Goal: Entertainment & Leisure: Consume media (video, audio)

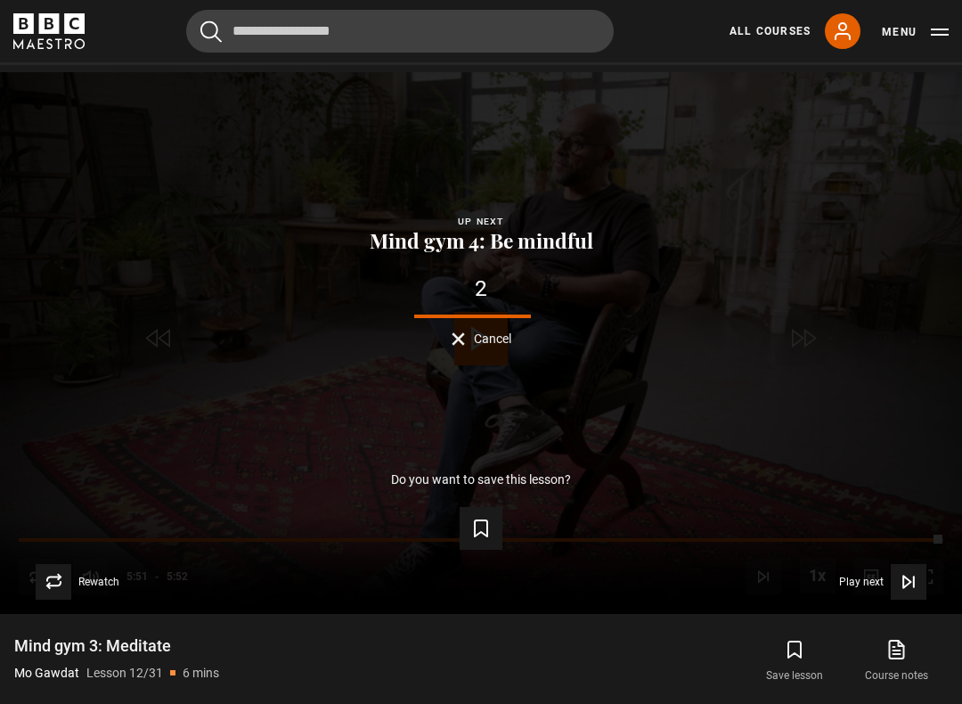
scroll to position [802, 0]
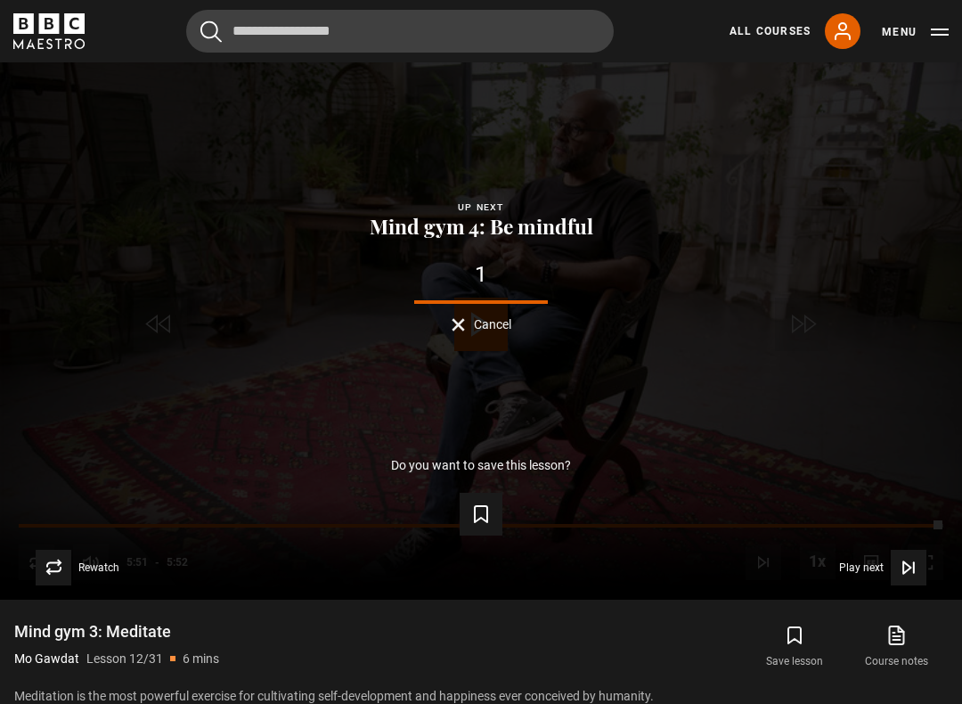
click at [905, 574] on icon "Video Player" at bounding box center [909, 568] width 18 height 18
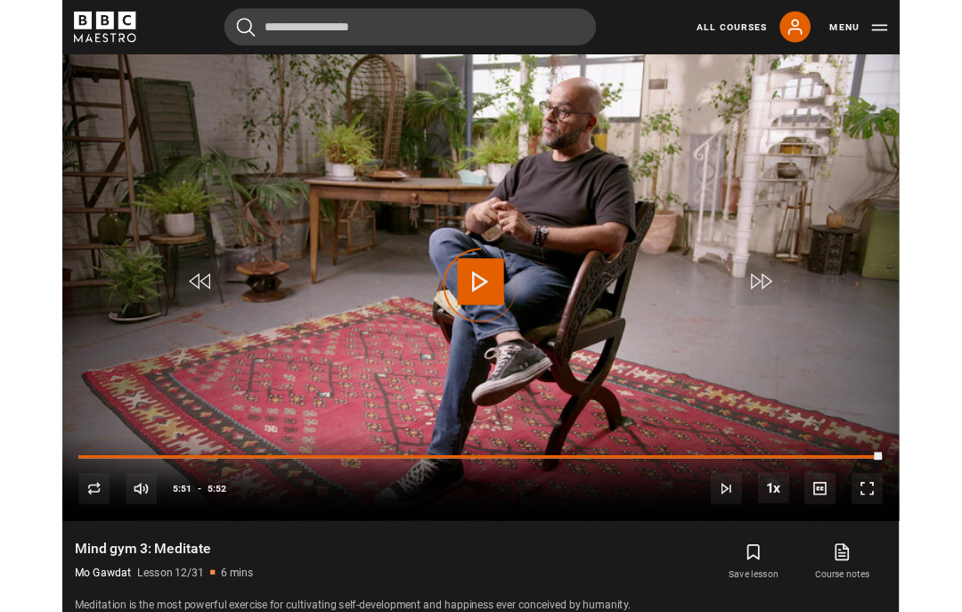
scroll to position [643, 0]
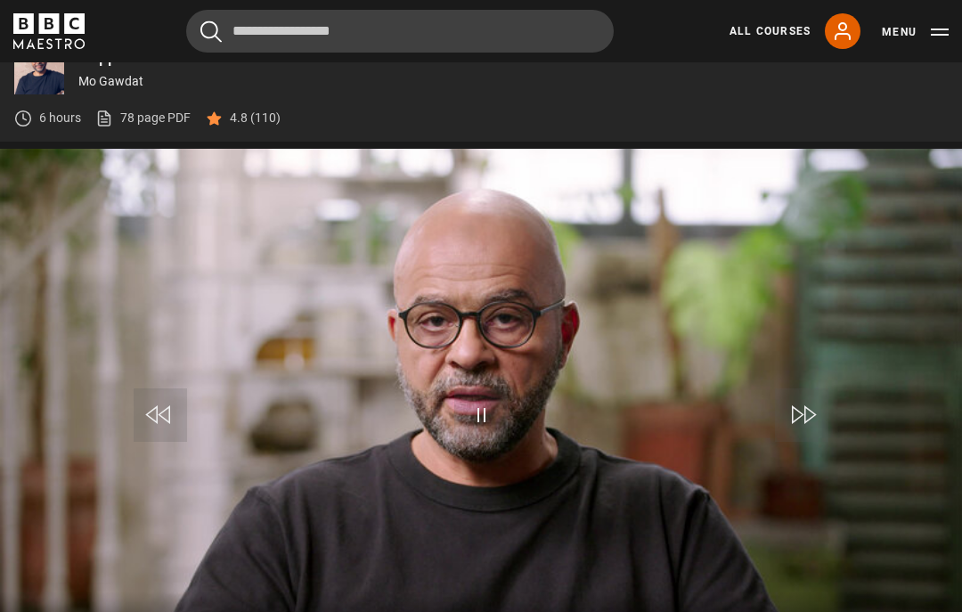
scroll to position [720, 0]
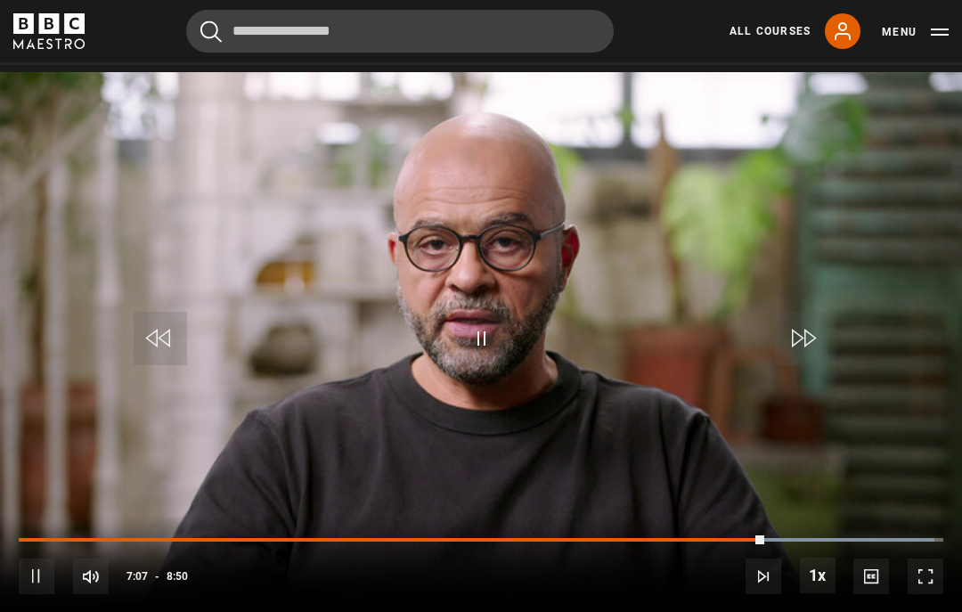
click at [579, 357] on video-js "Video Player is loading. Play Lesson Mind gym 4: Be mindful 10s Skip Back 10 se…" at bounding box center [481, 343] width 962 height 542
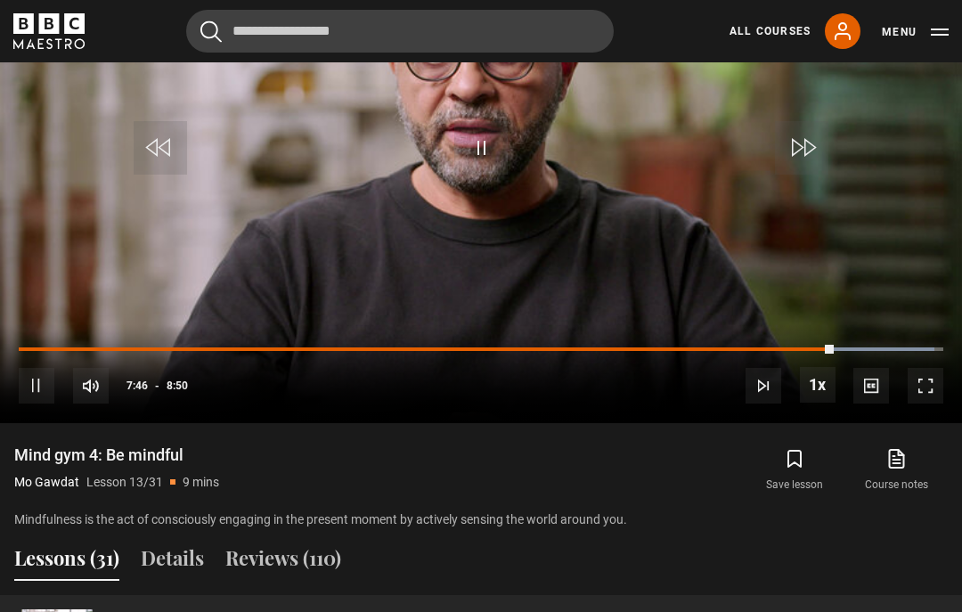
click at [534, 179] on video-js "Video Player is loading. Play Lesson Mind gym 4: Be mindful 10s Skip Back 10 se…" at bounding box center [481, 152] width 962 height 542
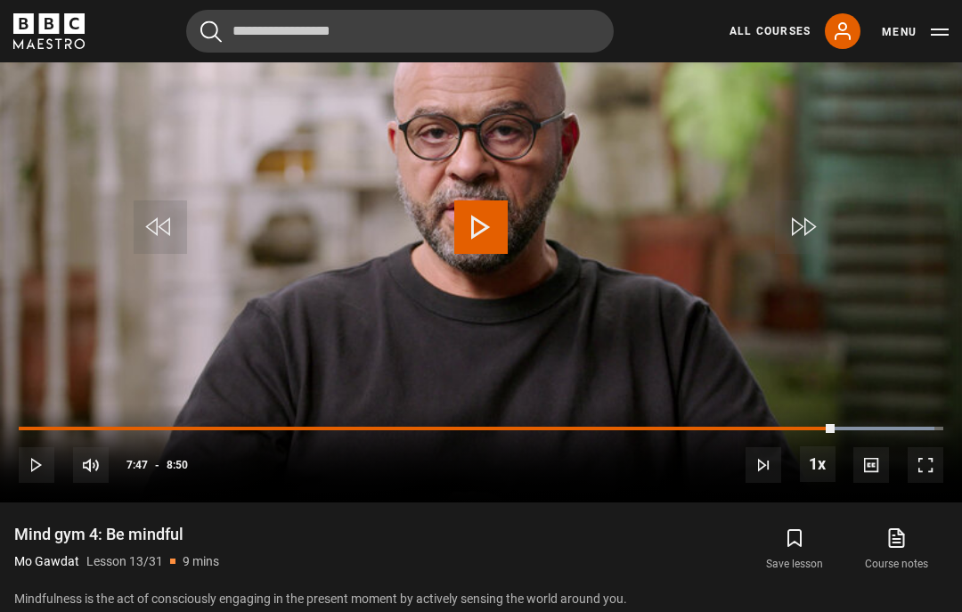
scroll to position [782, 0]
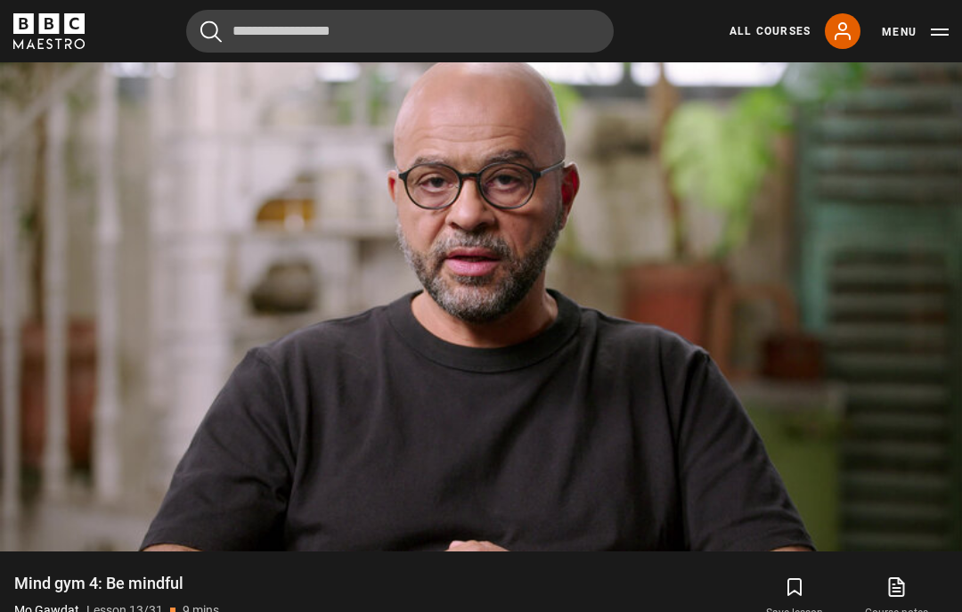
click at [614, 339] on video-js "Video Player is loading. Play Lesson Mind gym 4: Be mindful 10s Skip Back 10 se…" at bounding box center [481, 281] width 962 height 542
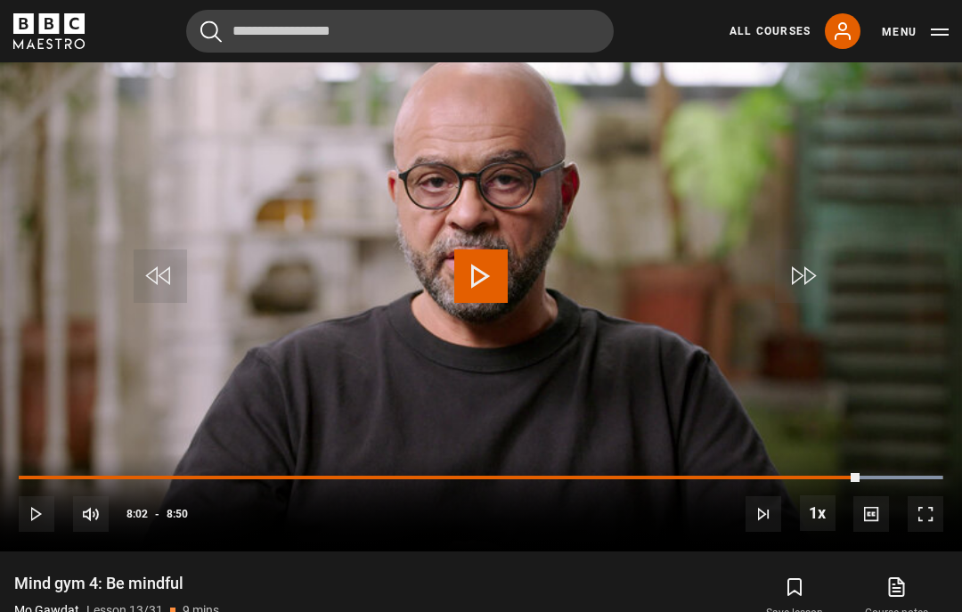
click at [574, 356] on video-js "Video Player is loading. Play Lesson Mind gym 4: Be mindful 10s Skip Back 10 se…" at bounding box center [481, 281] width 962 height 542
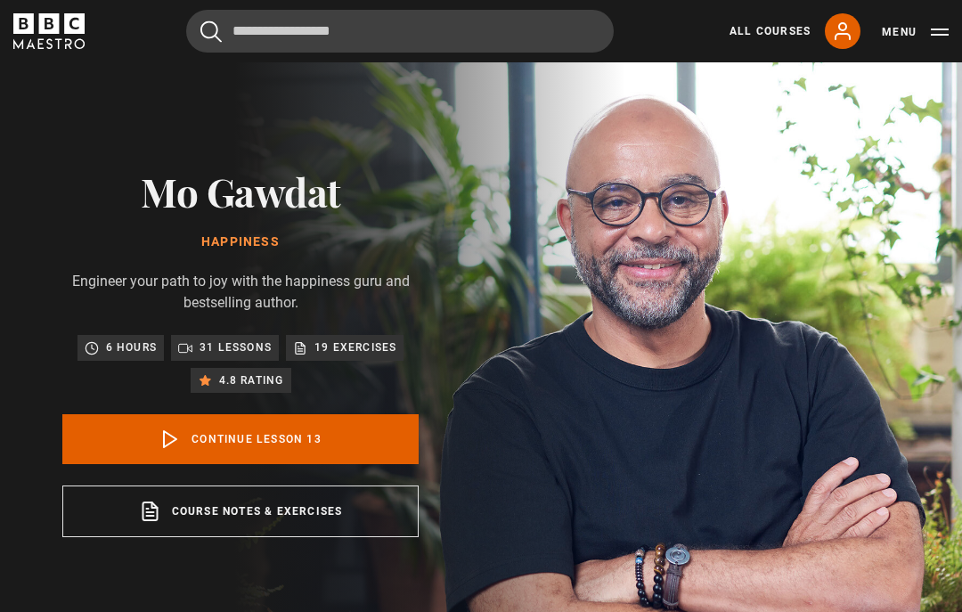
scroll to position [0, 0]
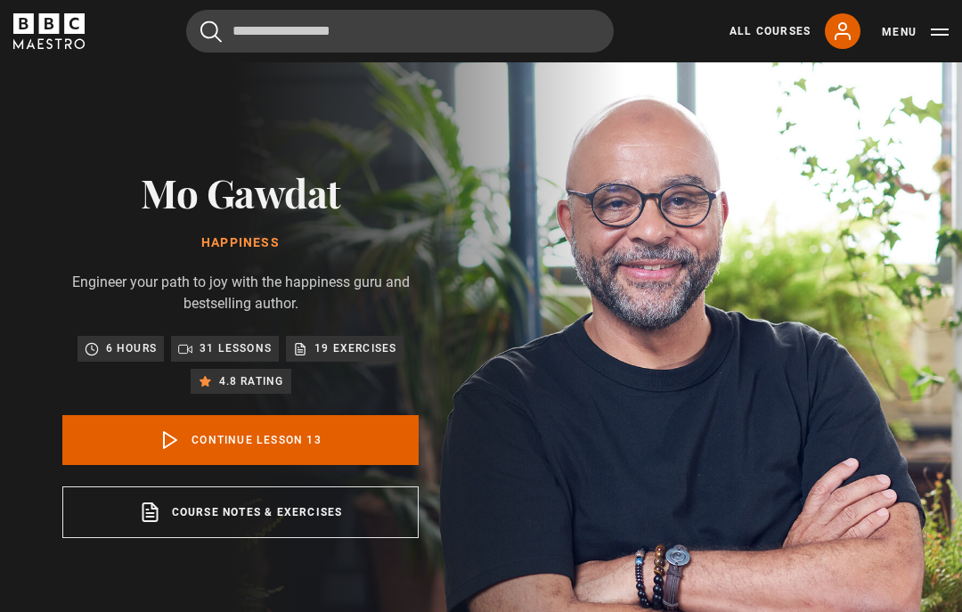
click at [307, 450] on link "Continue lesson 13" at bounding box center [240, 440] width 356 height 50
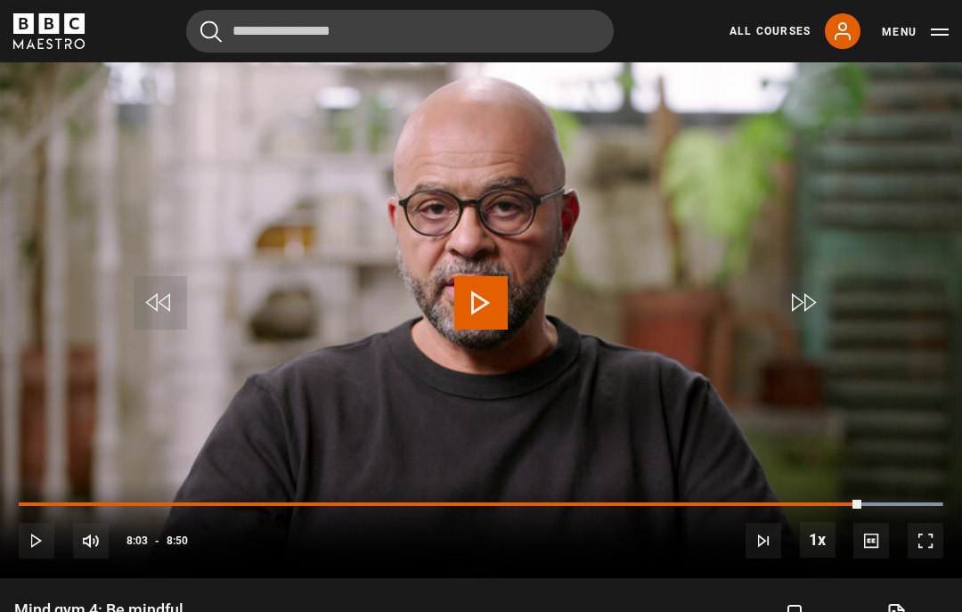
click at [832, 497] on div "10s Skip Back 10 seconds Play 10s Skip Forward 10 seconds Loaded : 99.86% Play …" at bounding box center [481, 528] width 962 height 99
click at [774, 503] on div "Progress Bar" at bounding box center [441, 505] width 845 height 4
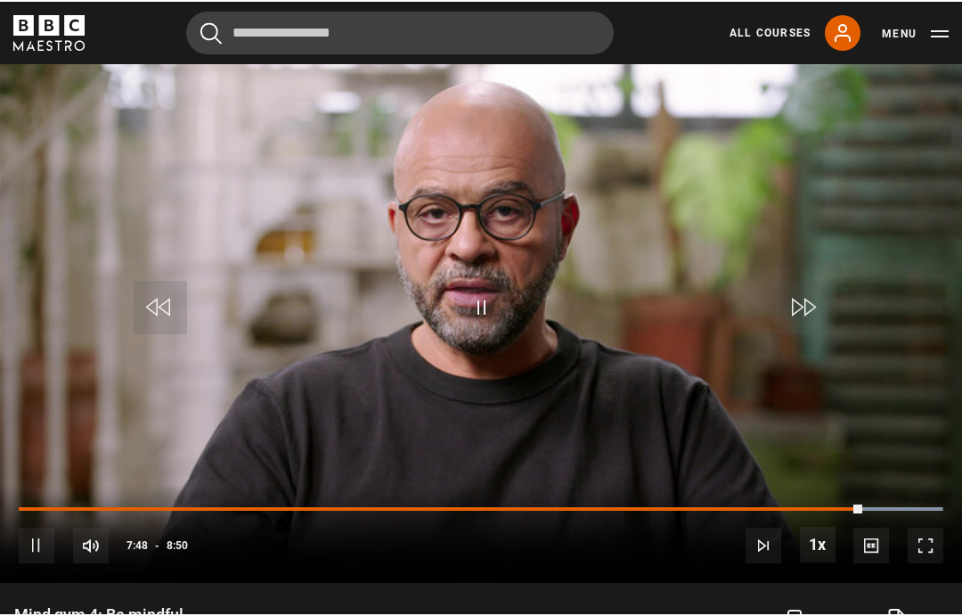
scroll to position [749, 0]
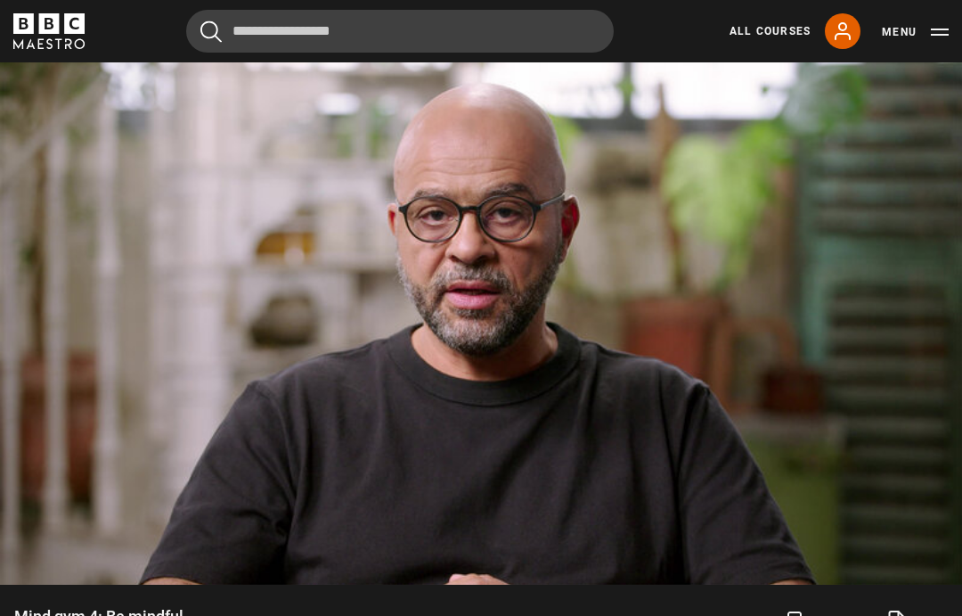
click at [585, 288] on video-js "Video Player is loading. Play Lesson Mind gym 4: Be mindful 10s Skip Back 10 se…" at bounding box center [481, 314] width 962 height 542
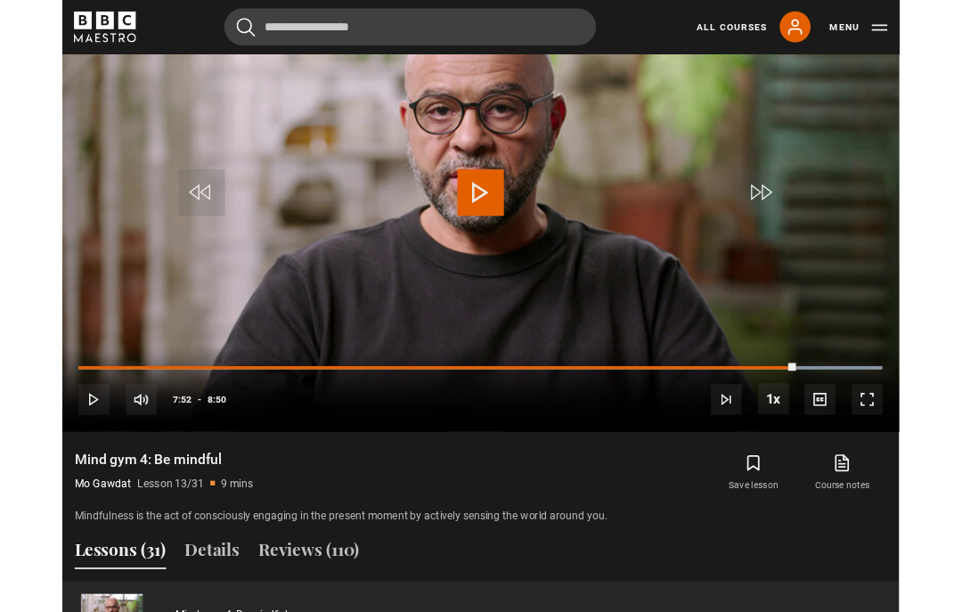
scroll to position [908, 0]
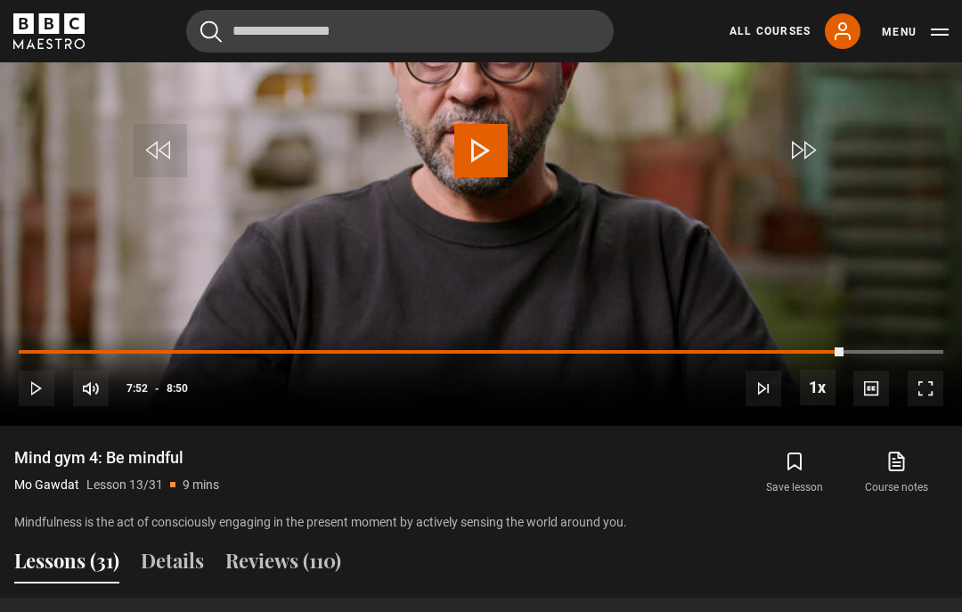
click at [470, 177] on span "Video Player" at bounding box center [480, 150] width 53 height 53
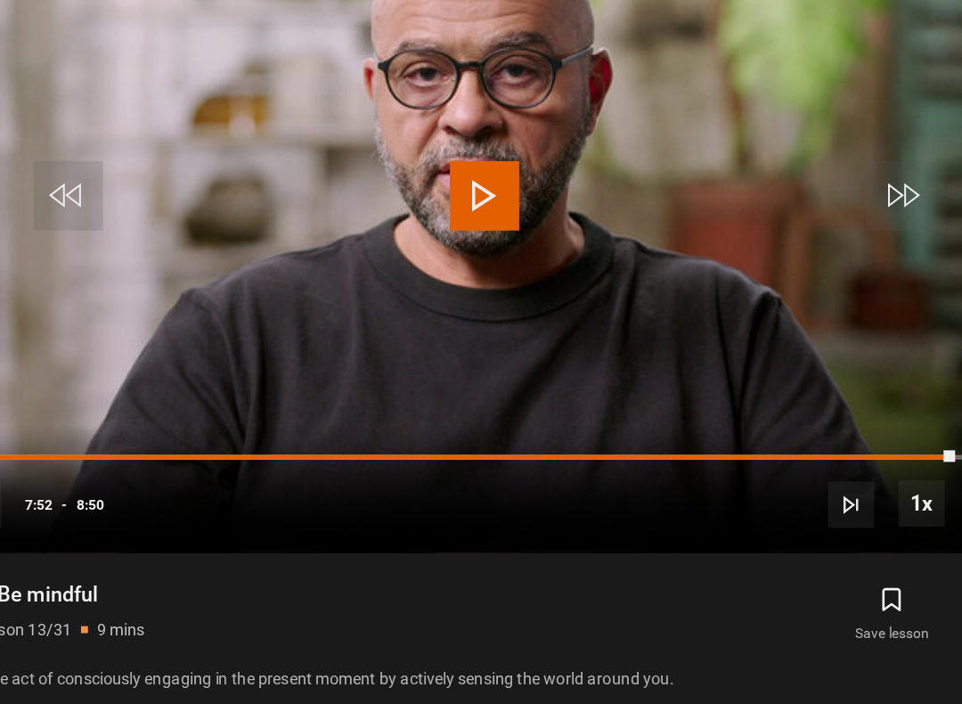
scroll to position [828, 0]
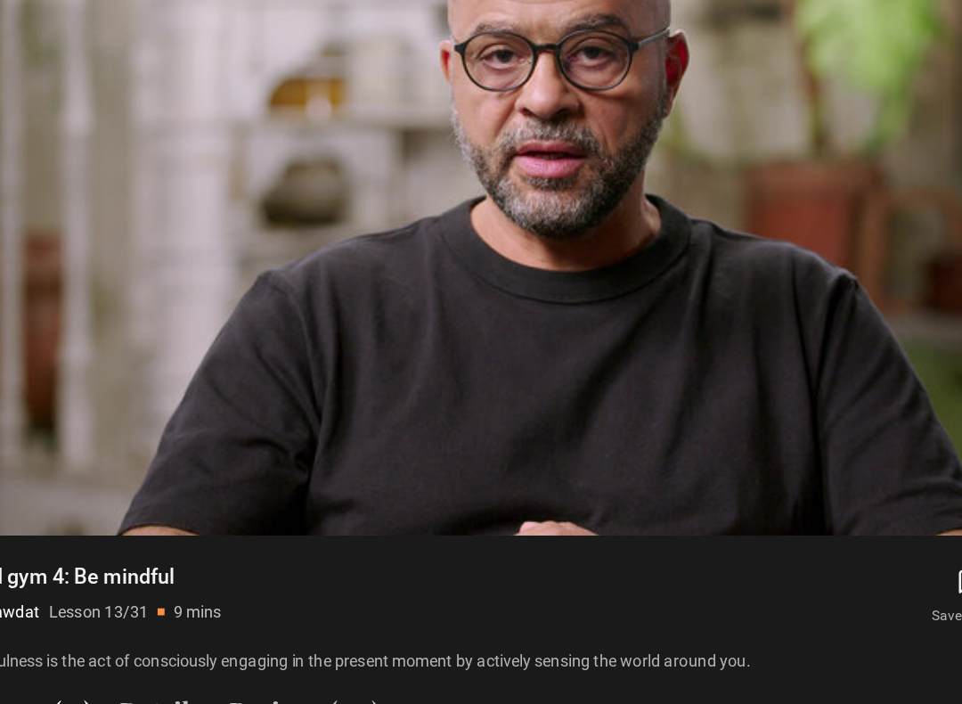
click at [166, 475] on div "10s Skip Back 10 seconds Pause 10s Skip Forward 10 seconds Loaded : 90.62% Paus…" at bounding box center [481, 524] width 962 height 99
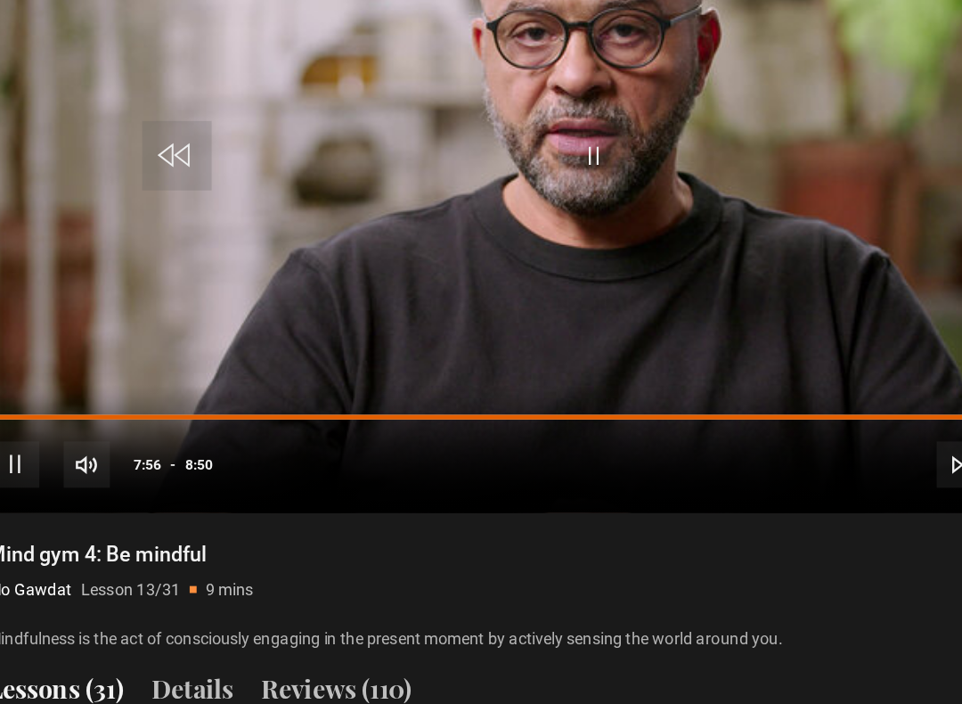
scroll to position [850, 0]
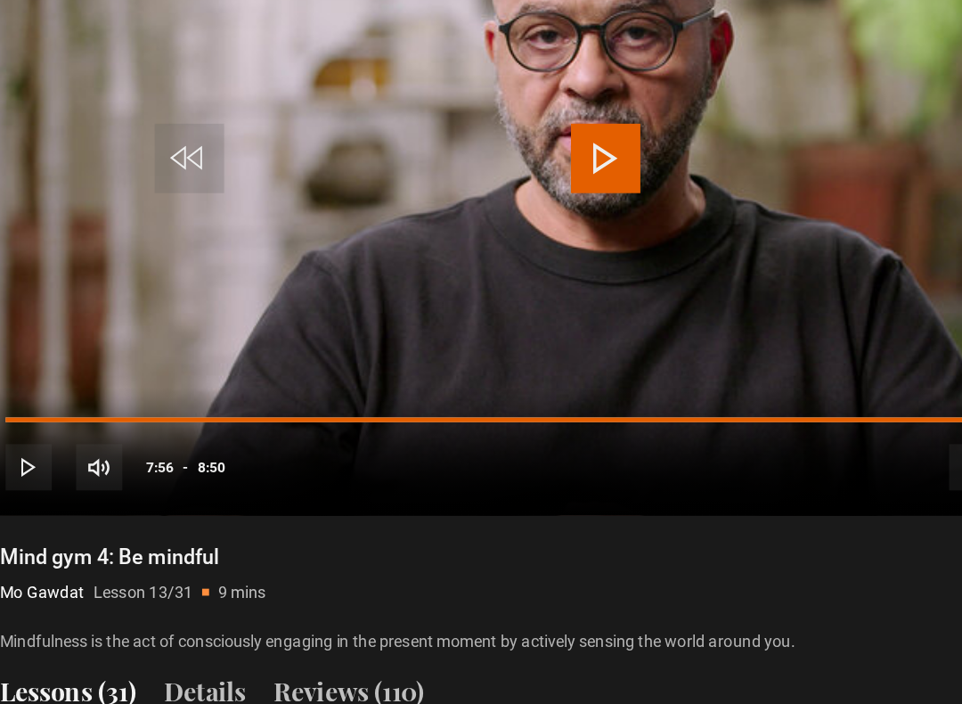
click at [80, 496] on span "Video Player" at bounding box center [91, 514] width 36 height 36
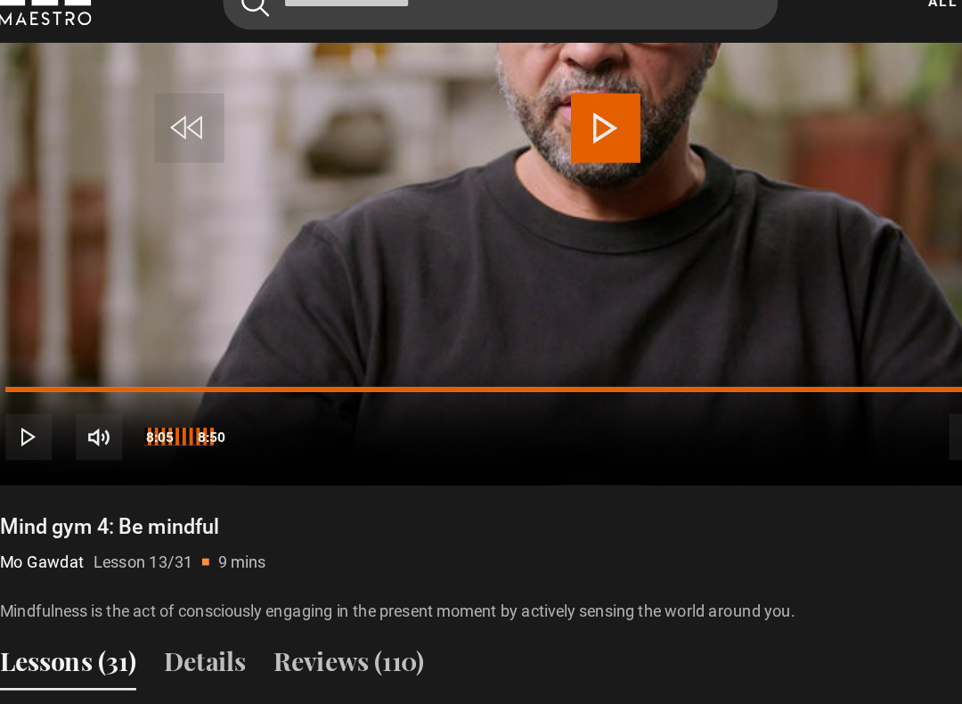
scroll to position [958, 0]
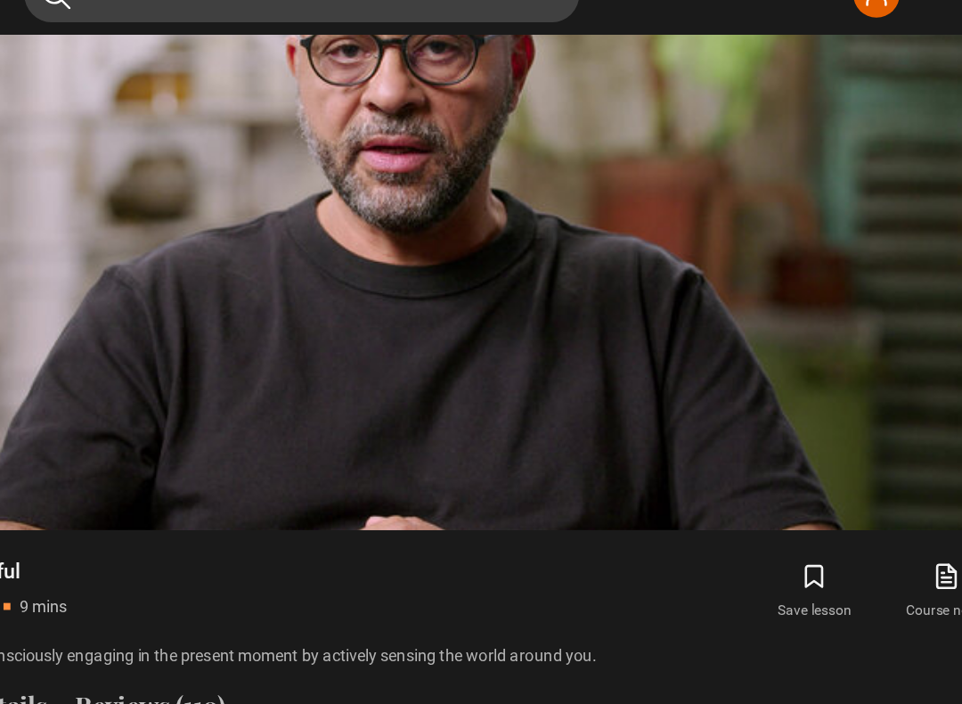
click at [642, 345] on div "10s Skip Back 10 seconds Pause 10s Skip Forward 10 seconds Loaded : 93.77% Paus…" at bounding box center [481, 394] width 962 height 99
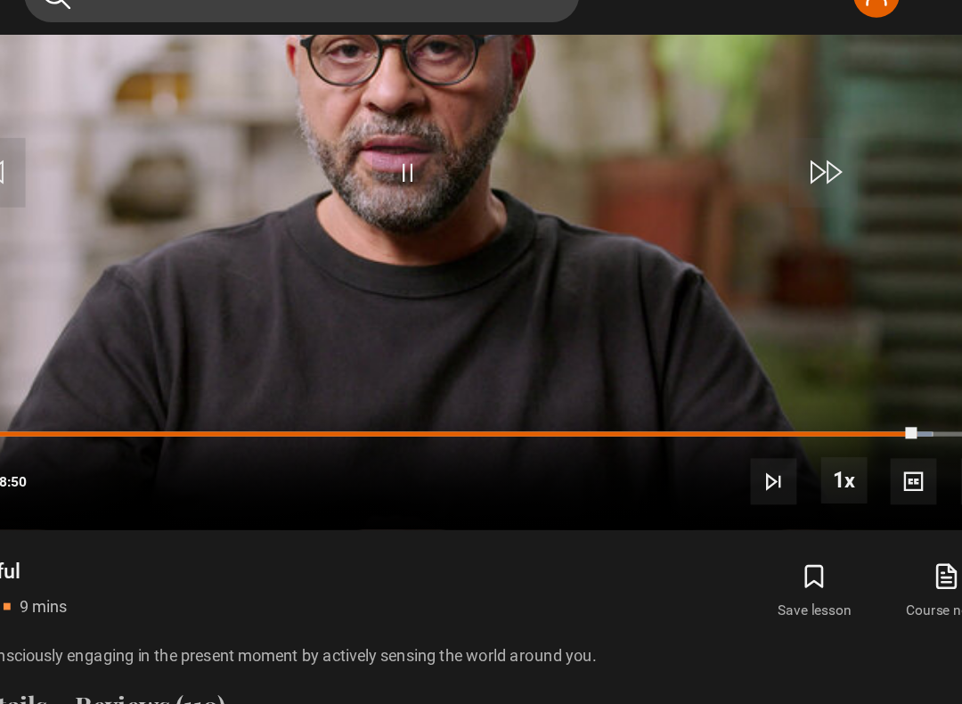
click at [668, 368] on div "Progress Bar" at bounding box center [446, 370] width 855 height 4
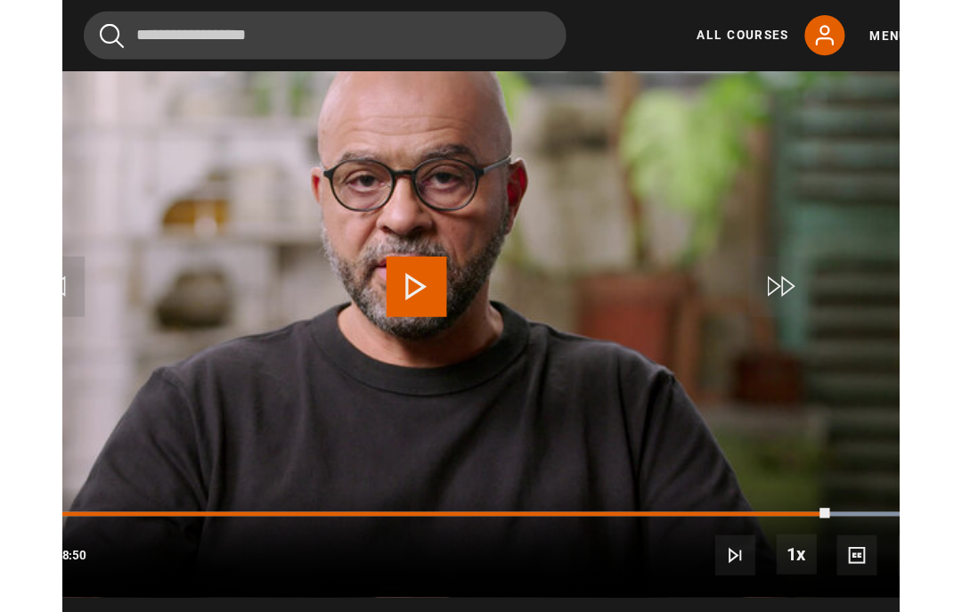
scroll to position [872, 0]
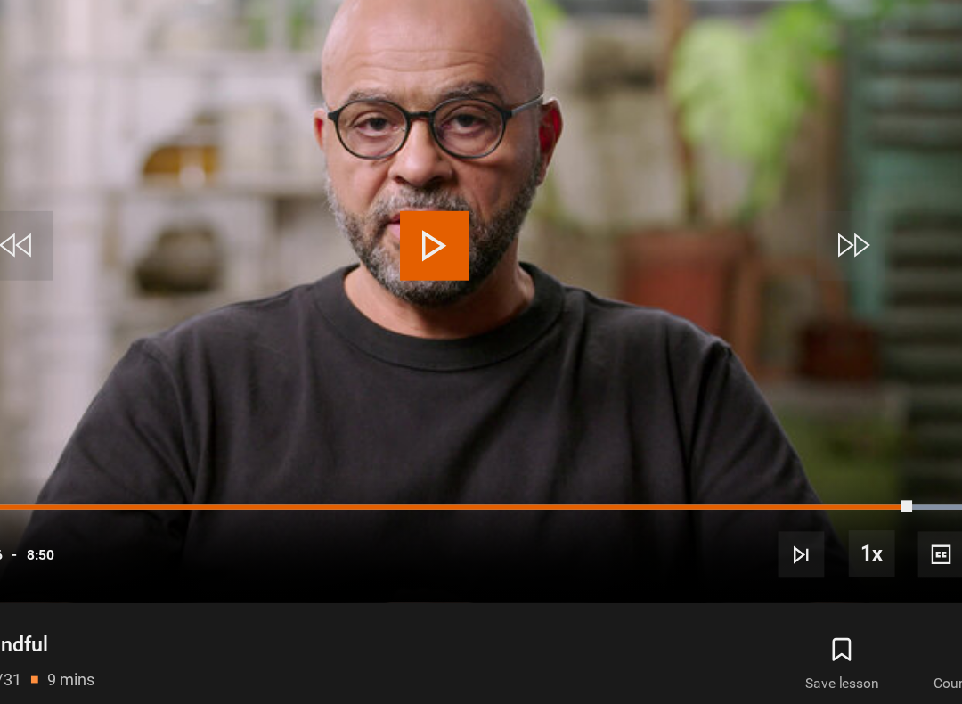
click at [664, 454] on div "Progress Bar" at bounding box center [434, 456] width 831 height 4
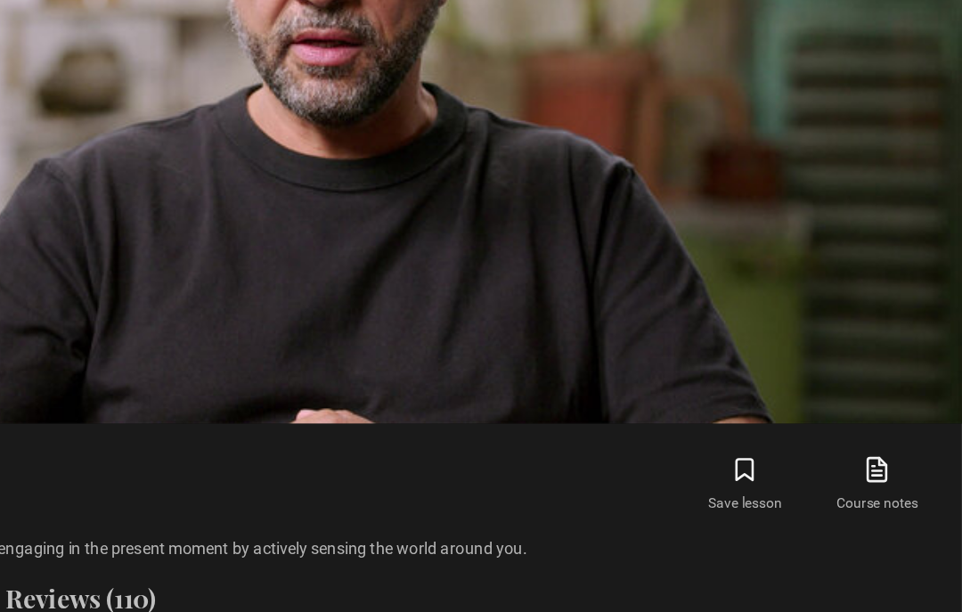
click at [563, 363] on div "10s Skip Back 10 seconds Pause 10s Skip Forward 10 seconds Loaded : 87.90% Paus…" at bounding box center [481, 412] width 962 height 99
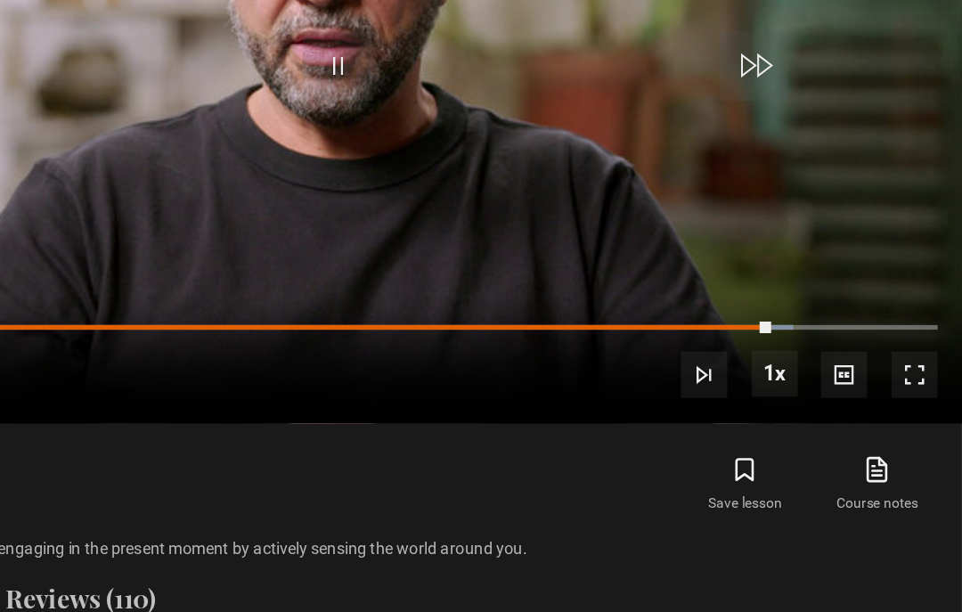
click at [540, 386] on div "Progress Bar" at bounding box center [417, 388] width 797 height 4
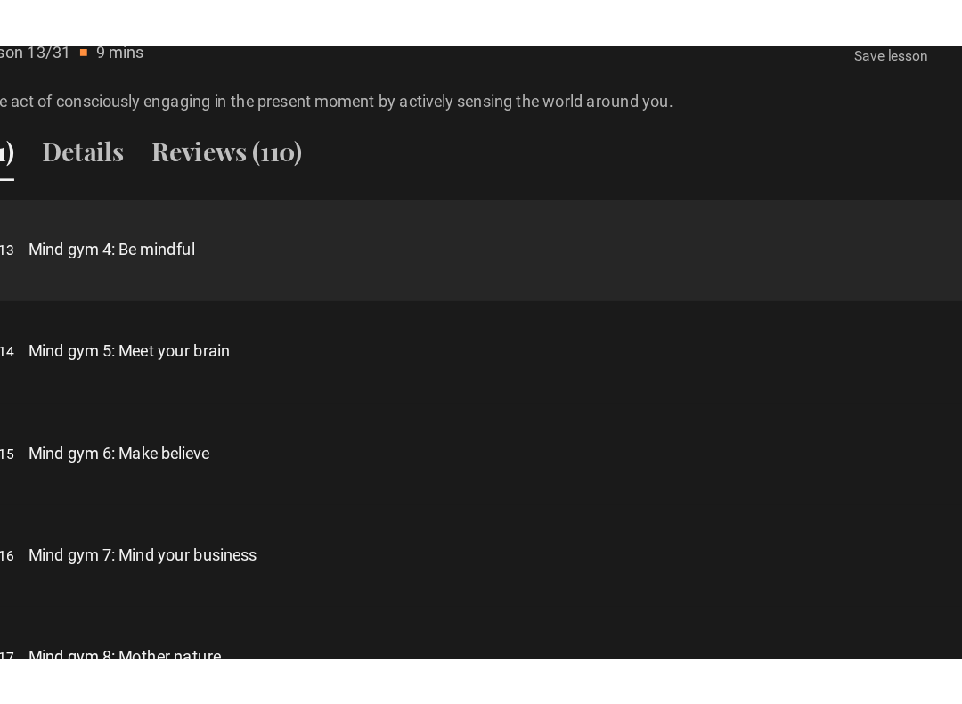
scroll to position [1314, 0]
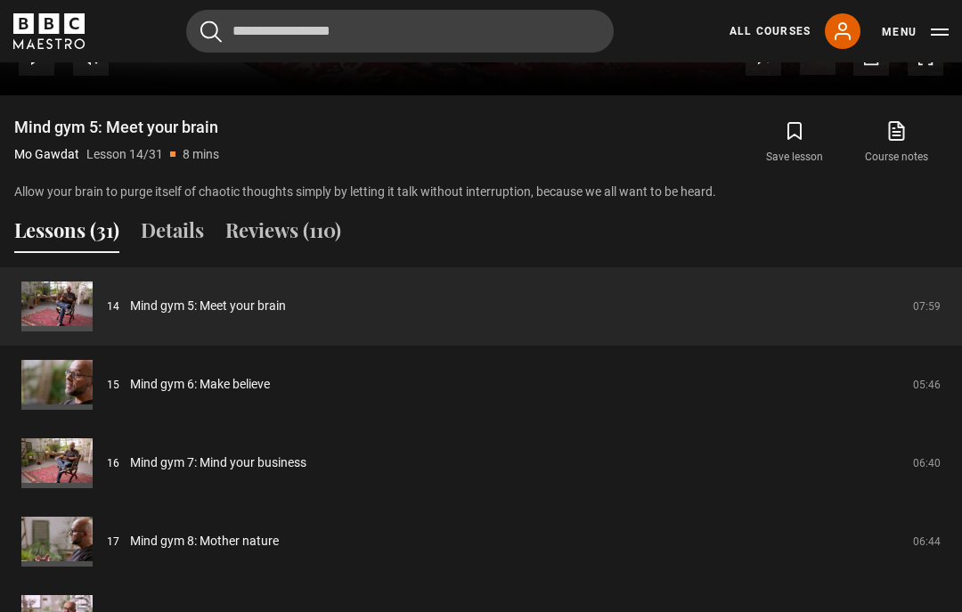
scroll to position [1218, 0]
